Goal: Information Seeking & Learning: Learn about a topic

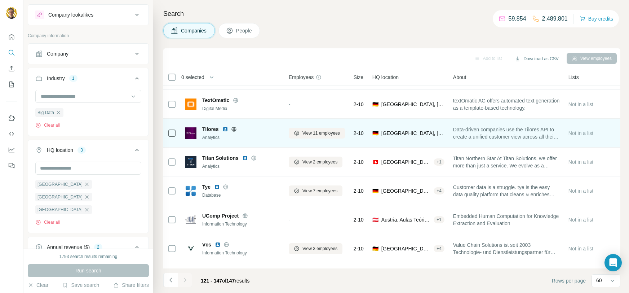
scroll to position [622, 0]
click at [236, 128] on icon at bounding box center [234, 129] width 6 height 6
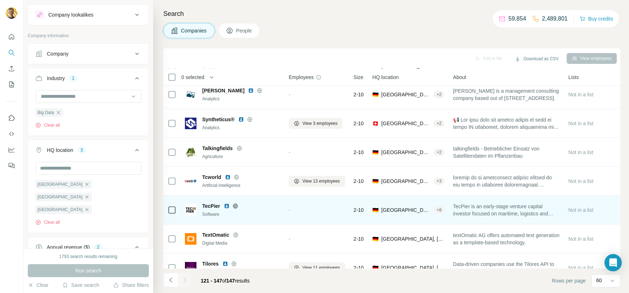
scroll to position [179, 0]
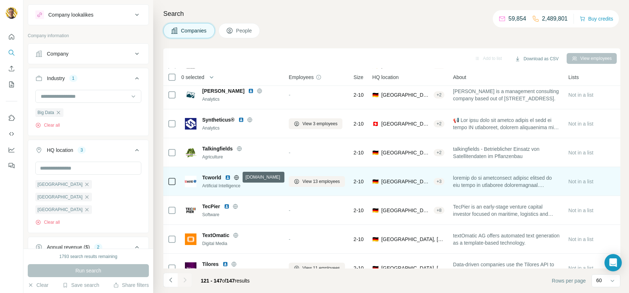
click at [236, 178] on icon at bounding box center [237, 178] width 6 height 6
click at [229, 177] on img at bounding box center [228, 178] width 6 height 6
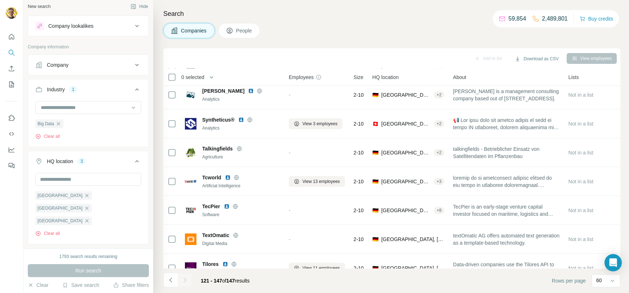
scroll to position [0, 0]
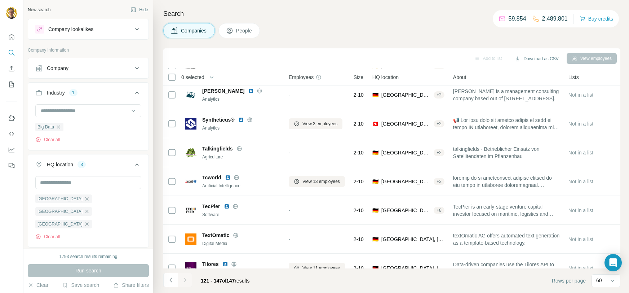
click at [102, 95] on div "Industry 1" at bounding box center [83, 92] width 97 height 7
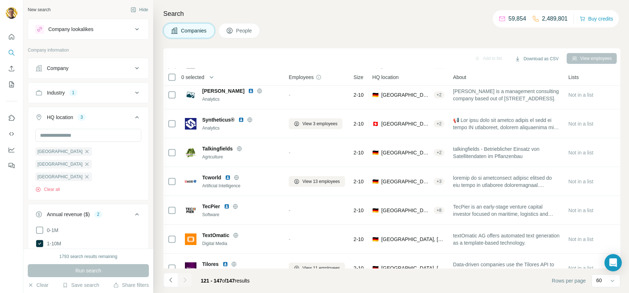
click at [98, 95] on div "Industry 1" at bounding box center [83, 92] width 97 height 7
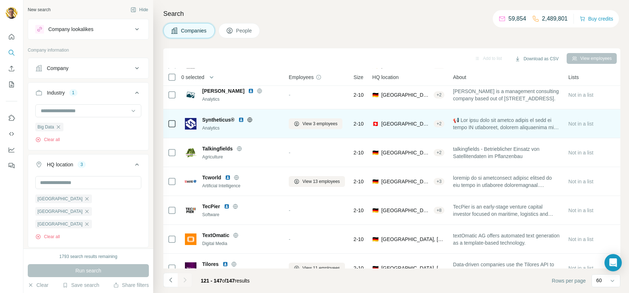
click at [249, 119] on icon at bounding box center [249, 119] width 5 height 0
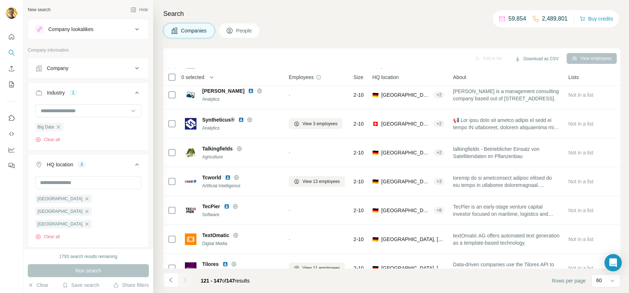
click at [76, 90] on div "1" at bounding box center [73, 92] width 8 height 6
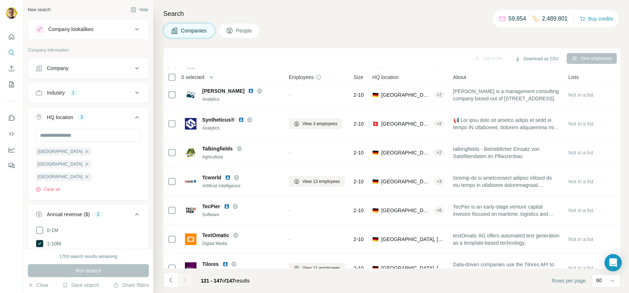
click at [78, 93] on div "1" at bounding box center [73, 92] width 8 height 6
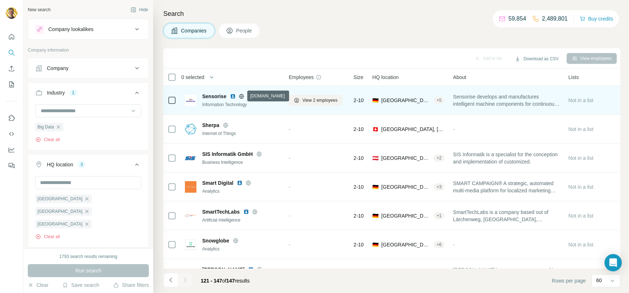
click at [242, 94] on icon at bounding box center [242, 96] width 2 height 5
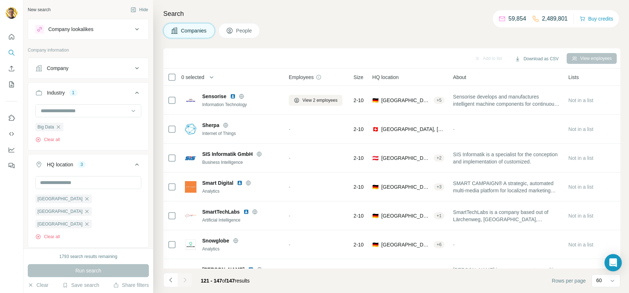
click at [58, 127] on icon "button" at bounding box center [59, 127] width 6 height 6
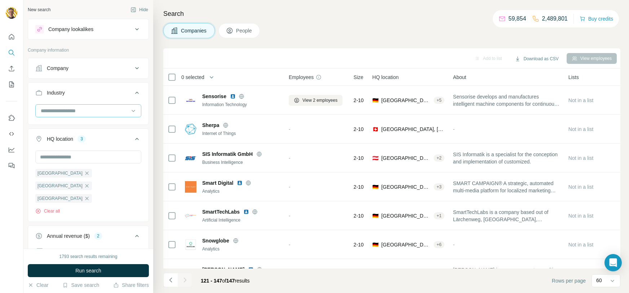
click at [94, 108] on input at bounding box center [84, 111] width 89 height 8
click at [65, 126] on p "3D Printing" at bounding box center [53, 126] width 25 height 7
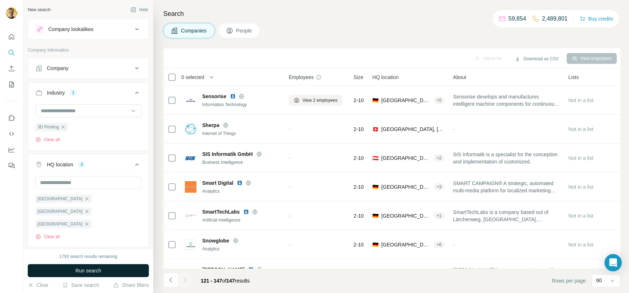
click at [104, 266] on button "Run search" at bounding box center [88, 270] width 121 height 13
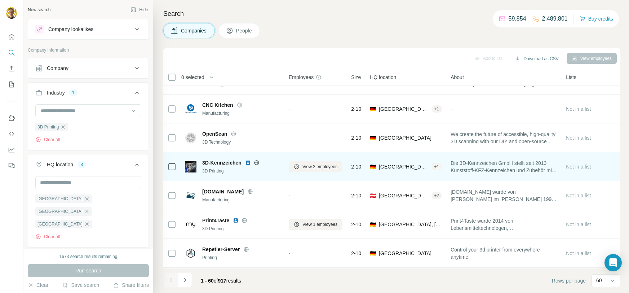
scroll to position [153, 0]
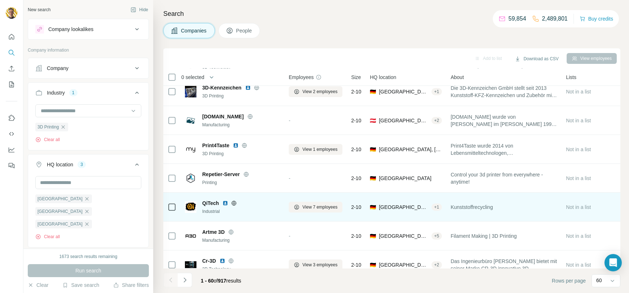
click at [234, 204] on icon at bounding box center [234, 203] width 6 height 6
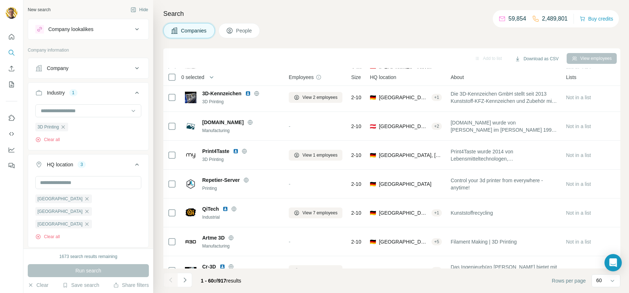
scroll to position [147, 0]
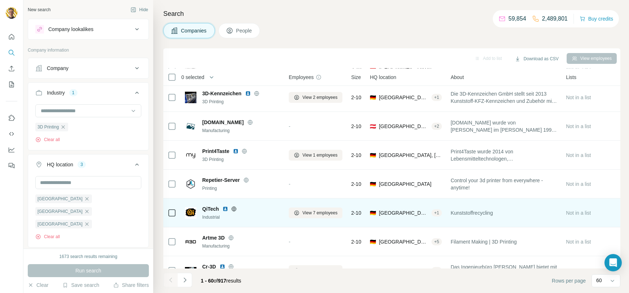
click at [224, 208] on img at bounding box center [226, 209] width 6 height 6
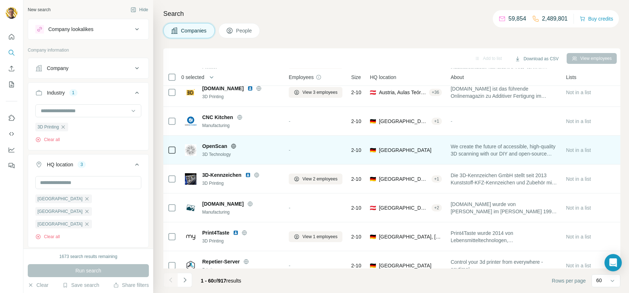
scroll to position [0, 0]
